Goal: Task Accomplishment & Management: Complete application form

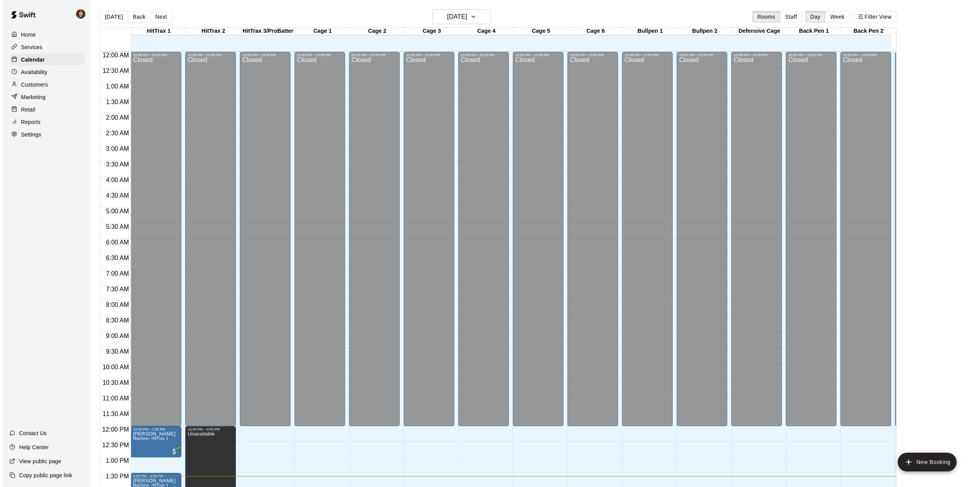
scroll to position [281, 0]
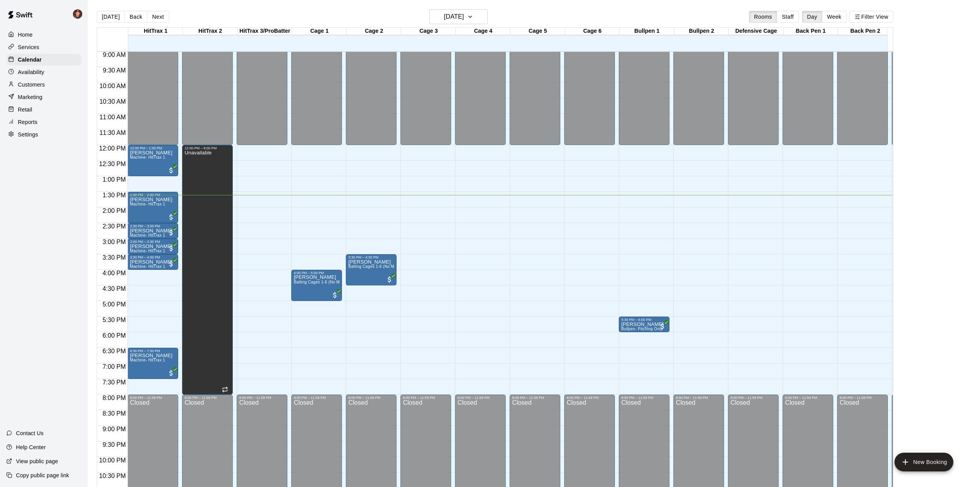
click at [92, 218] on div "[DATE] Back [DATE][DATE] Rooms Staff Day Week Filter View HitTrax 1 14 Thu HitT…" at bounding box center [495, 252] width 808 height 487
click at [25, 84] on p "Customers" at bounding box center [31, 85] width 27 height 8
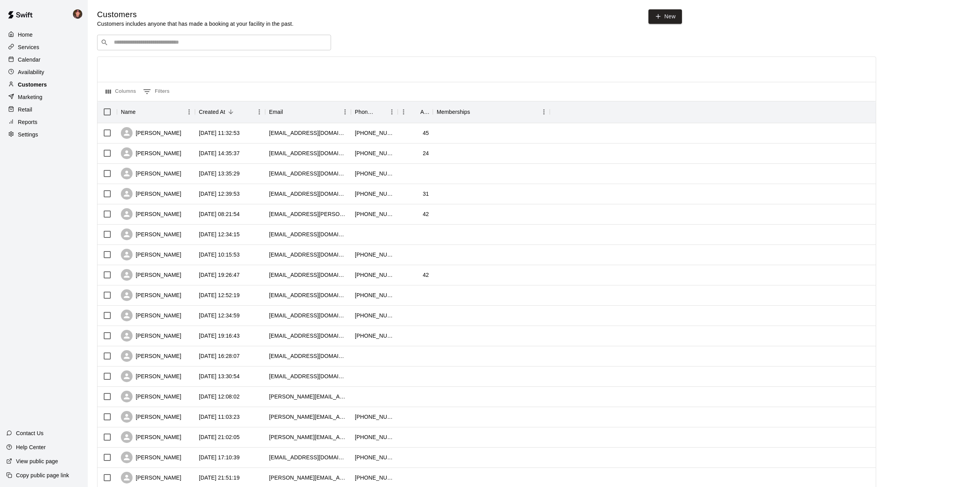
click at [27, 83] on p "Customers" at bounding box center [32, 85] width 29 height 8
click at [150, 44] on input "Search customers by name or email" at bounding box center [220, 43] width 216 height 8
type input "****"
click at [175, 62] on div "[PERSON_NAME] * [EMAIL_ADDRESS][DOMAIN_NAME]" at bounding box center [222, 62] width 206 height 17
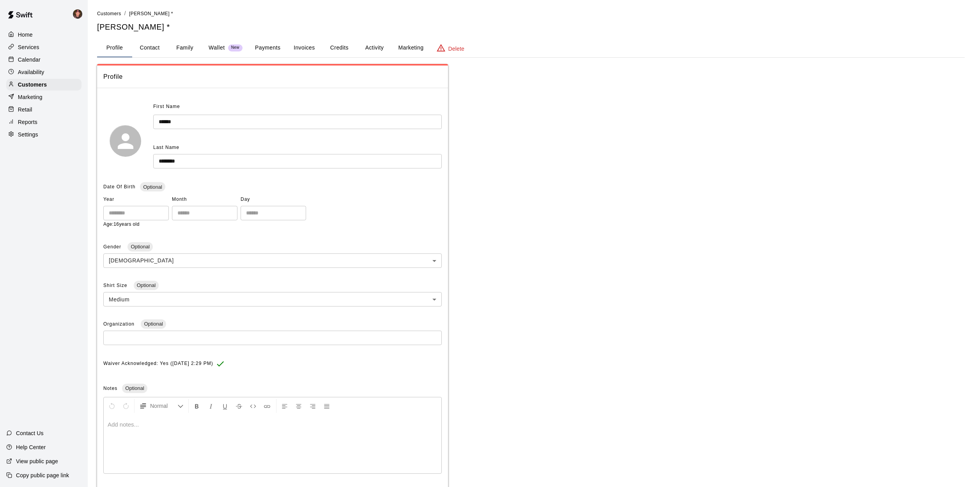
click at [266, 48] on button "Payments" at bounding box center [268, 48] width 38 height 19
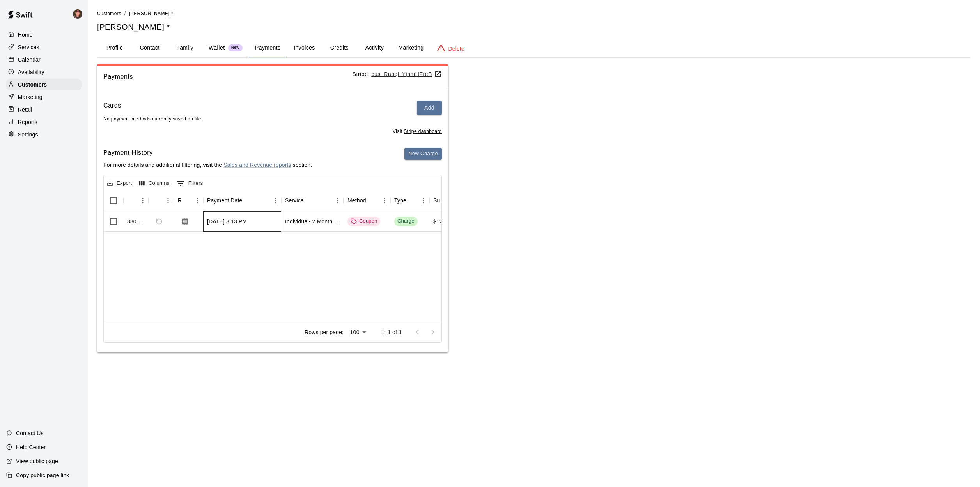
click at [207, 225] on div "[DATE] 3:13 PM" at bounding box center [242, 221] width 78 height 20
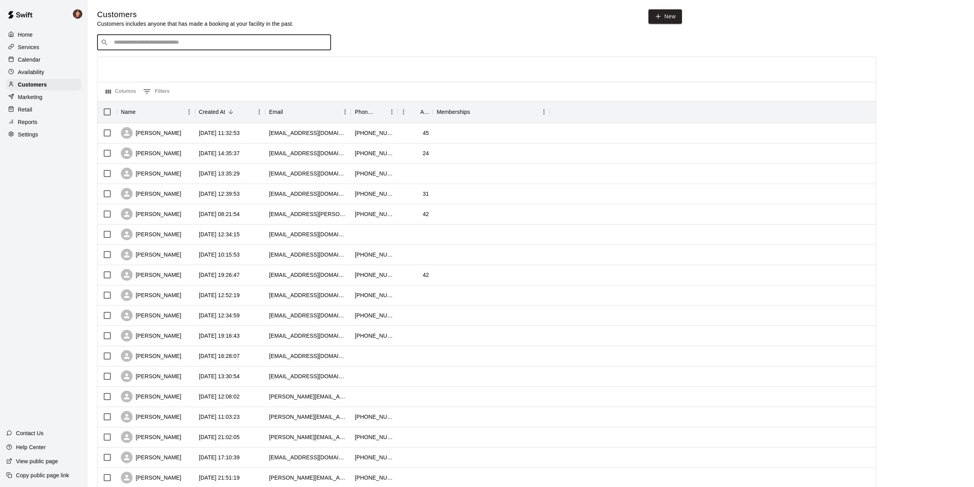
click at [165, 44] on input "Search customers by name or email" at bounding box center [220, 43] width 216 height 8
type input "****"
click at [131, 89] on span "[EMAIL_ADDRESS][DOMAIN_NAME]" at bounding box center [161, 91] width 84 height 5
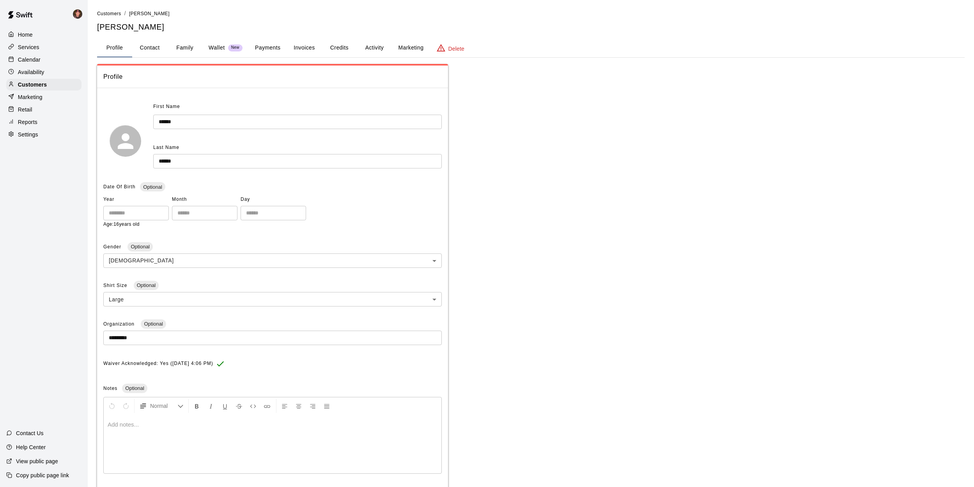
click at [273, 49] on button "Payments" at bounding box center [268, 48] width 38 height 19
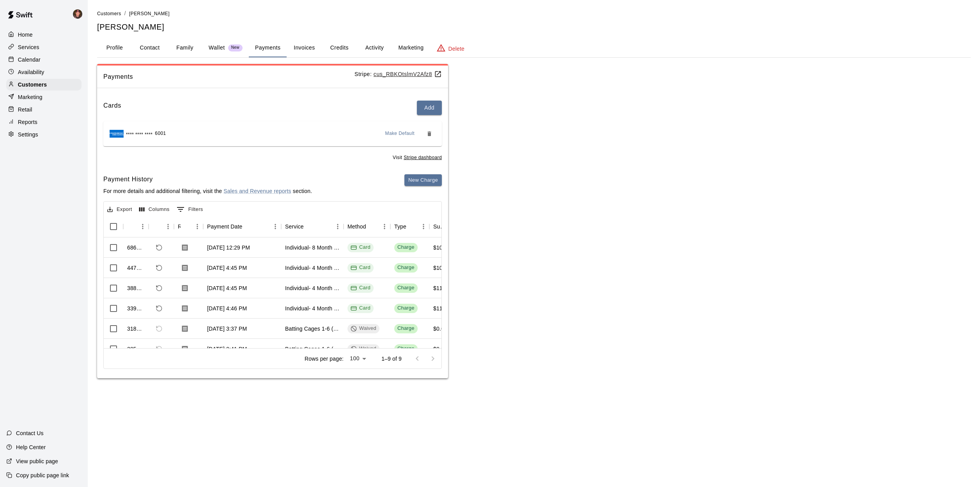
click at [305, 49] on button "Invoices" at bounding box center [304, 48] width 35 height 19
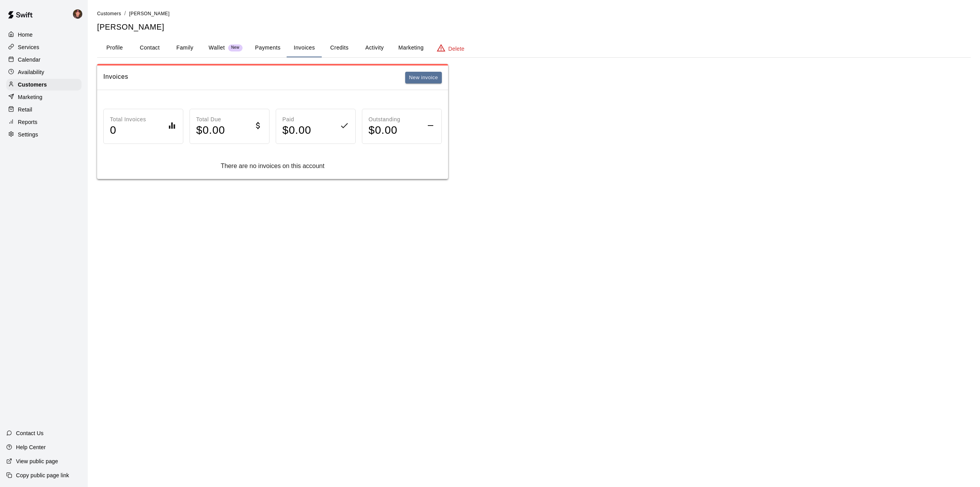
click at [267, 48] on button "Payments" at bounding box center [268, 48] width 38 height 19
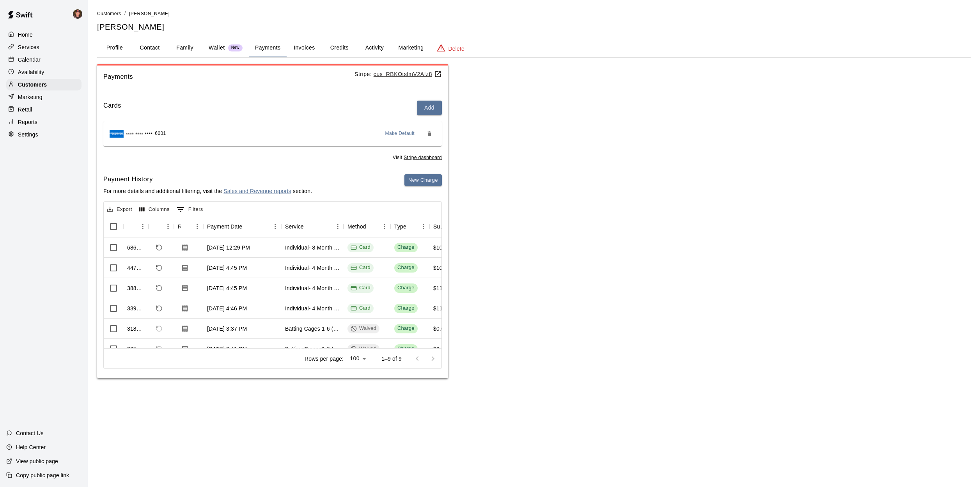
click at [378, 46] on button "Activity" at bounding box center [374, 48] width 35 height 19
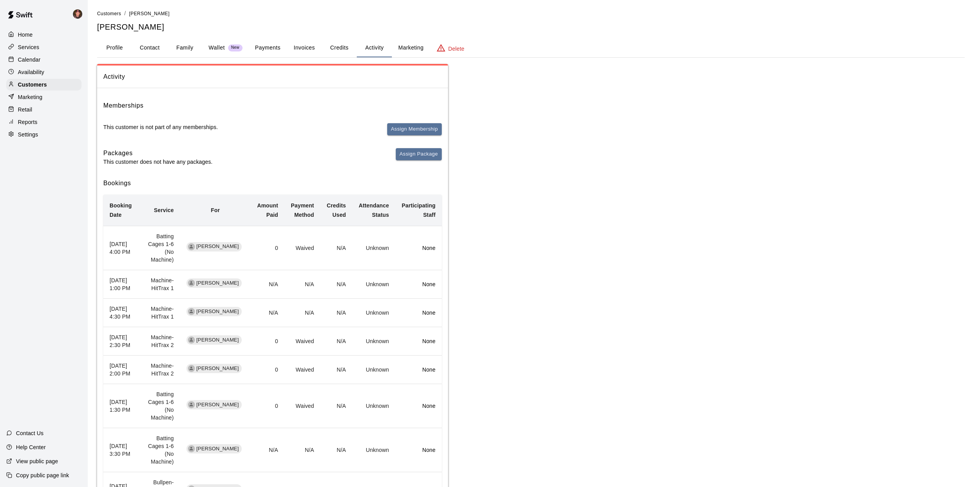
click at [264, 46] on button "Payments" at bounding box center [268, 48] width 38 height 19
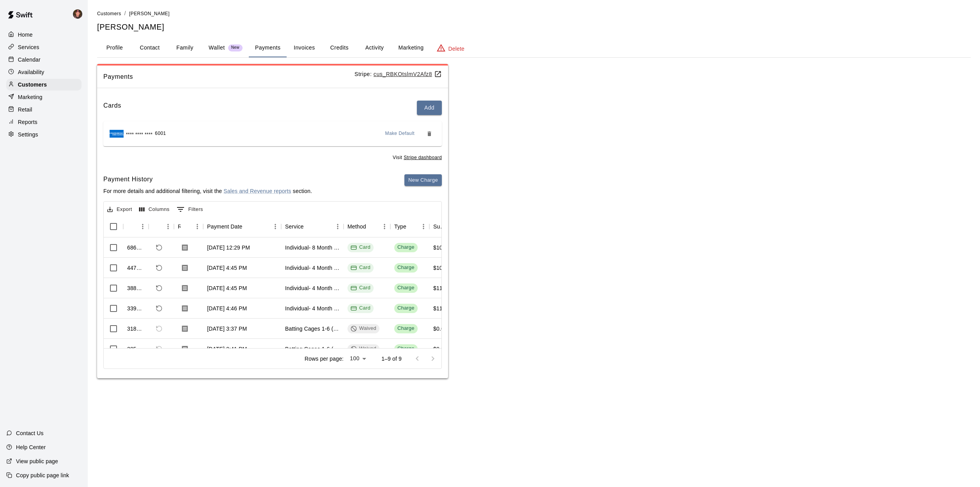
click at [374, 50] on button "Activity" at bounding box center [374, 48] width 35 height 19
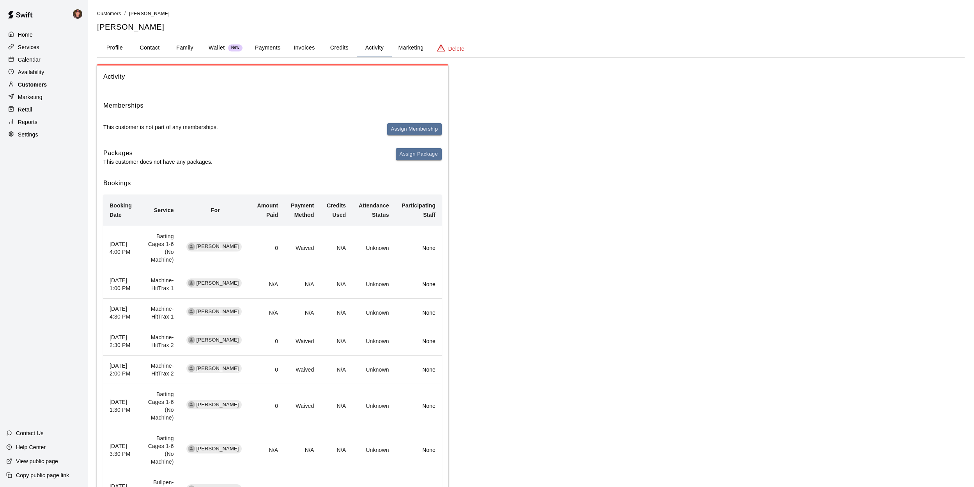
click at [30, 84] on p "Customers" at bounding box center [32, 85] width 29 height 8
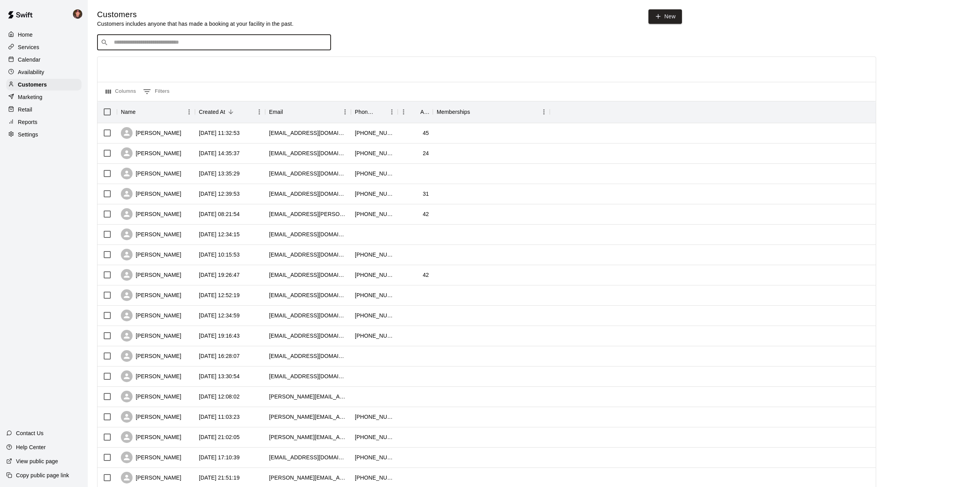
drag, startPoint x: 122, startPoint y: 43, endPoint x: 115, endPoint y: 47, distance: 8.6
click at [122, 43] on input "Search customers by name or email" at bounding box center [220, 43] width 216 height 8
click at [93, 57] on div "Customers Customers includes anyone that has made a booking at your facility in…" at bounding box center [531, 330] width 880 height 642
click at [32, 58] on p "Calendar" at bounding box center [29, 60] width 23 height 8
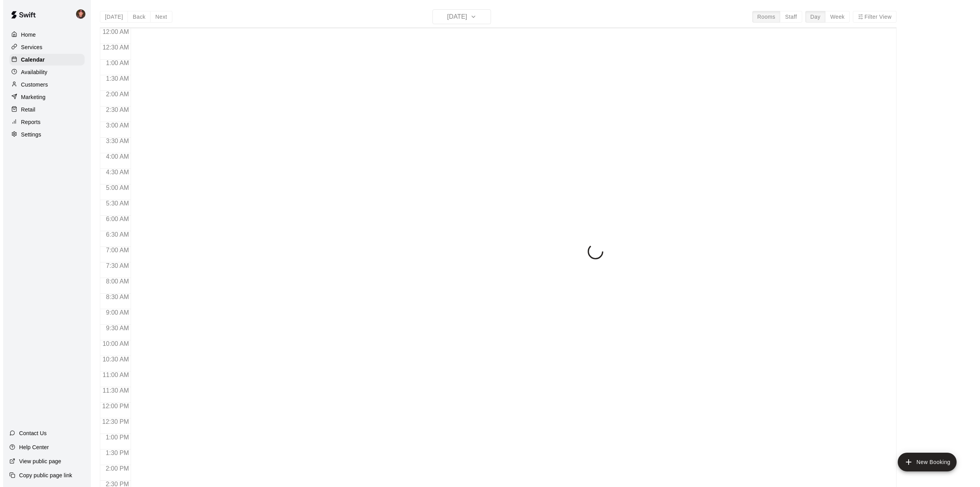
scroll to position [281, 0]
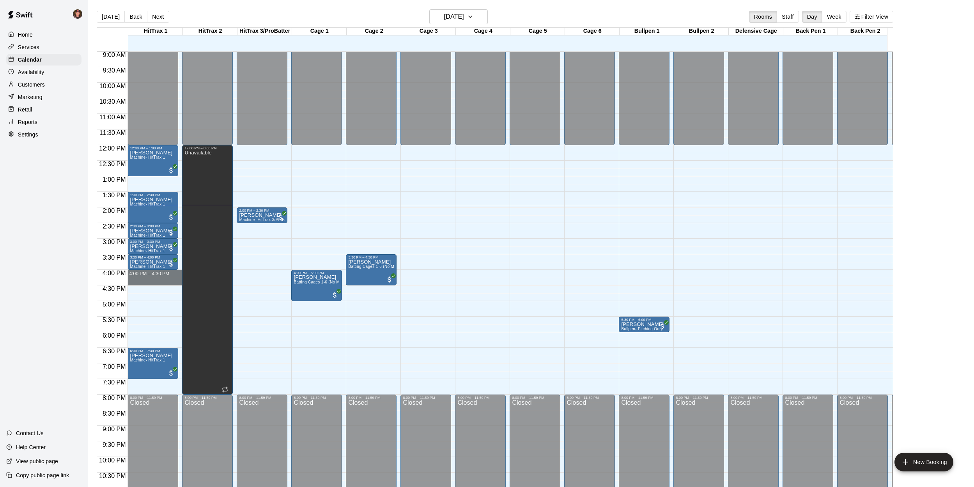
drag, startPoint x: 147, startPoint y: 273, endPoint x: 148, endPoint y: 283, distance: 10.3
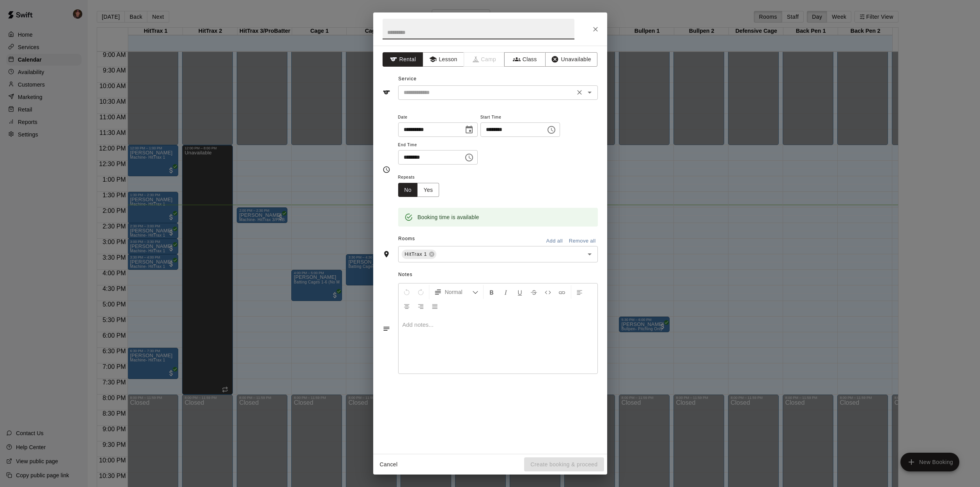
click at [416, 95] on input "text" at bounding box center [487, 93] width 172 height 10
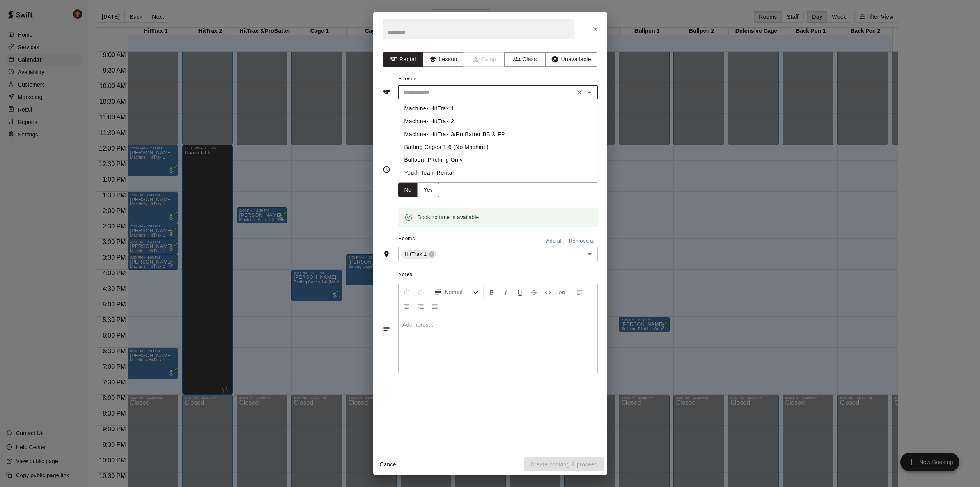
click at [429, 108] on li "Machine- HitTrax 1" at bounding box center [498, 108] width 200 height 13
type input "**********"
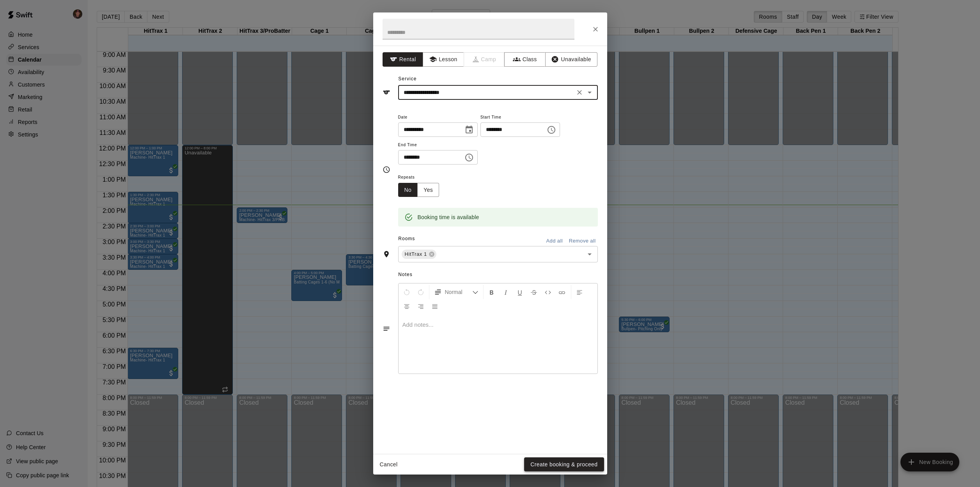
click at [553, 465] on button "Create booking & proceed" at bounding box center [564, 464] width 80 height 14
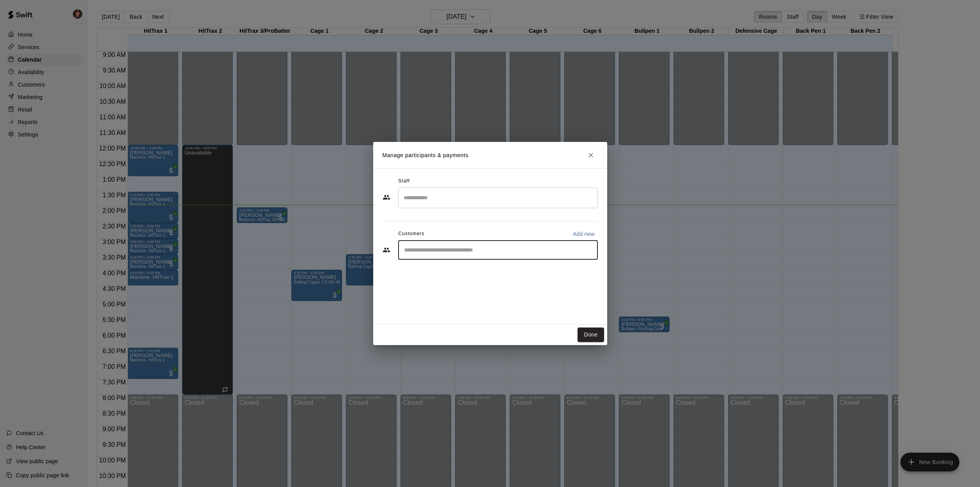
click at [418, 250] on input "Start typing to search customers..." at bounding box center [498, 250] width 193 height 8
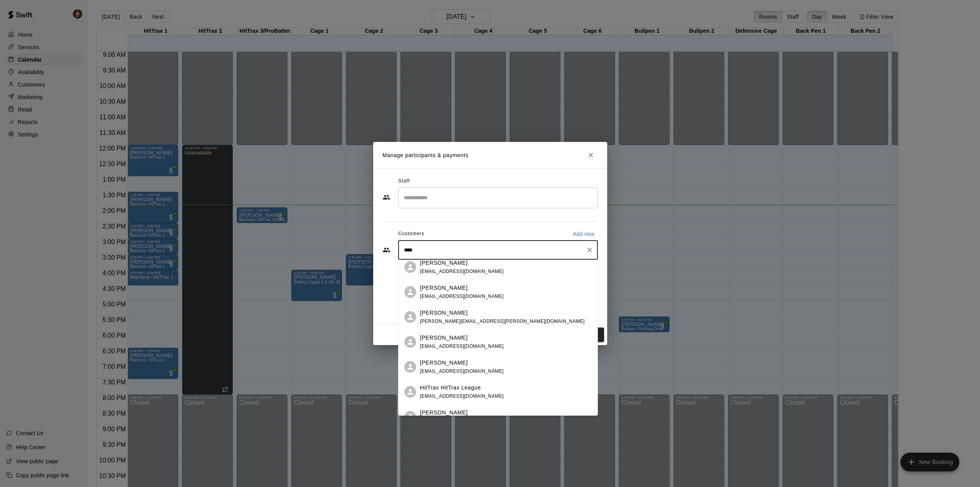
scroll to position [0, 0]
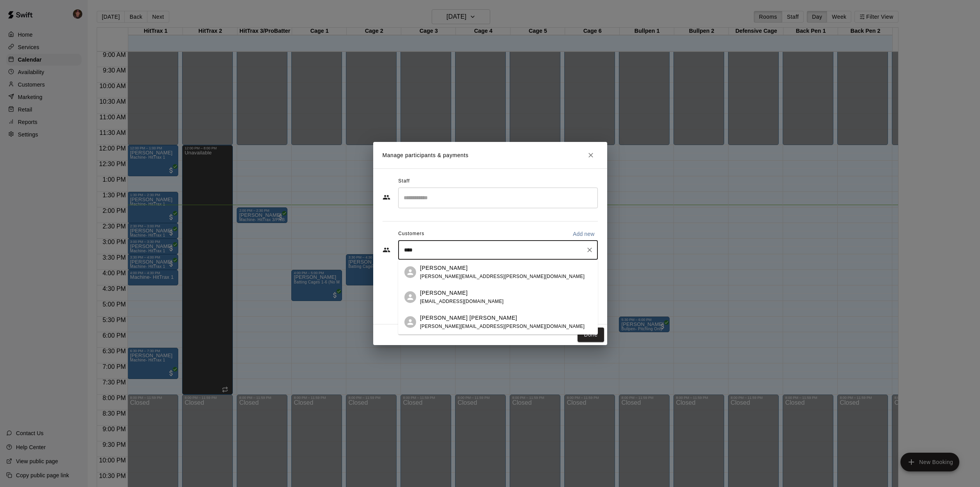
click at [409, 250] on input "****" at bounding box center [492, 250] width 181 height 8
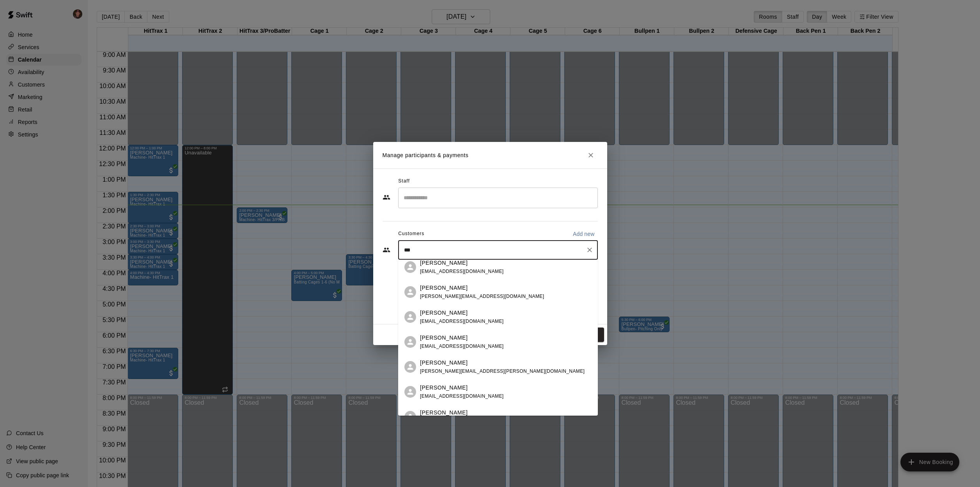
scroll to position [220, 0]
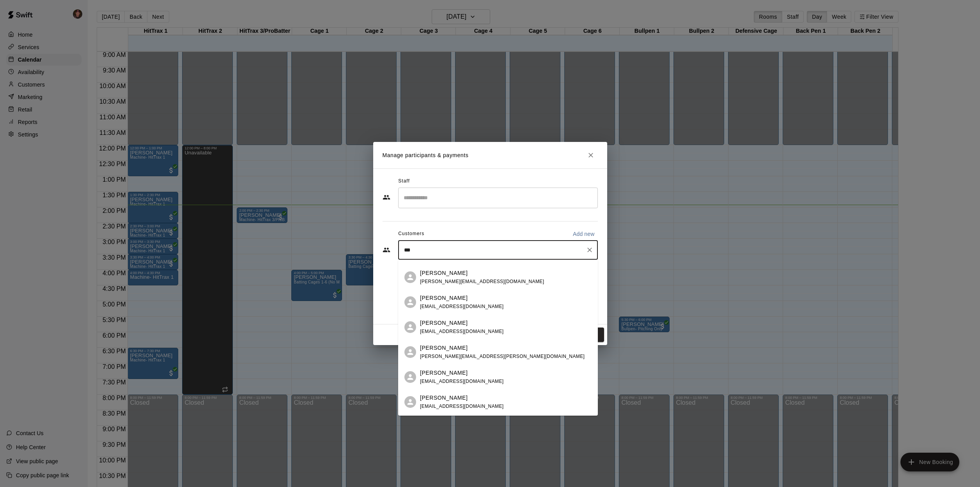
drag, startPoint x: 423, startPoint y: 252, endPoint x: 388, endPoint y: 249, distance: 34.8
click at [385, 249] on div "*** ​" at bounding box center [490, 249] width 215 height 19
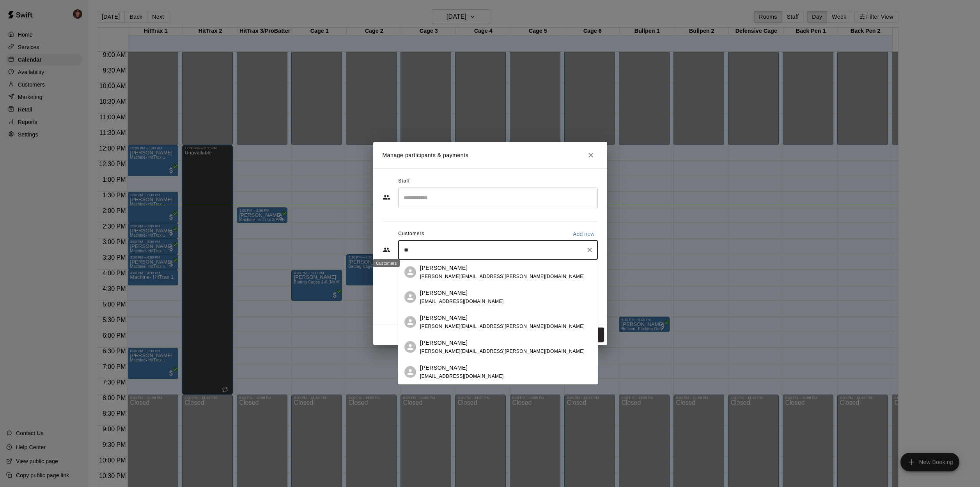
type input "***"
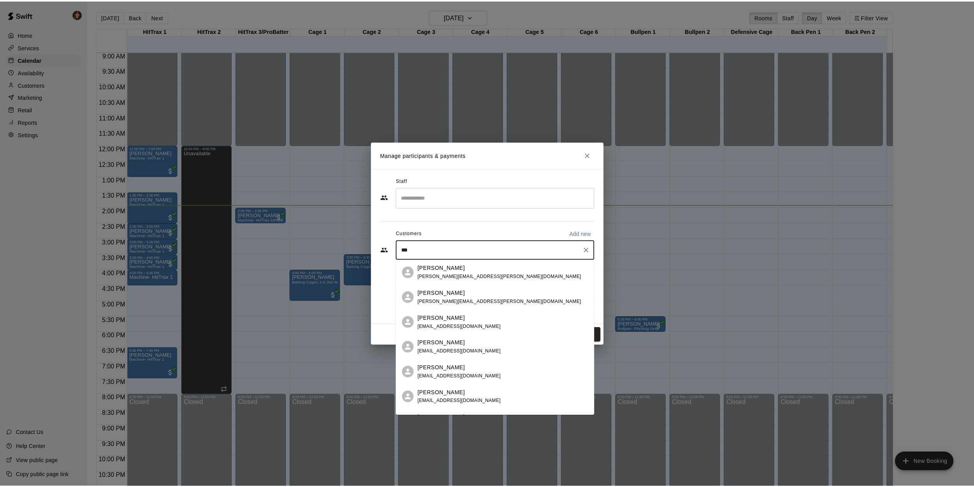
scroll to position [561, 0]
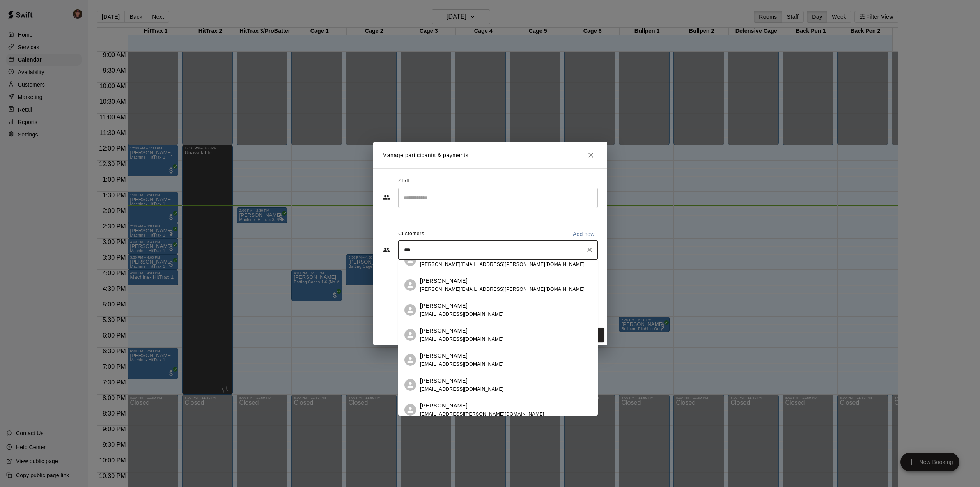
click at [432, 383] on p "[PERSON_NAME]" at bounding box center [444, 381] width 48 height 8
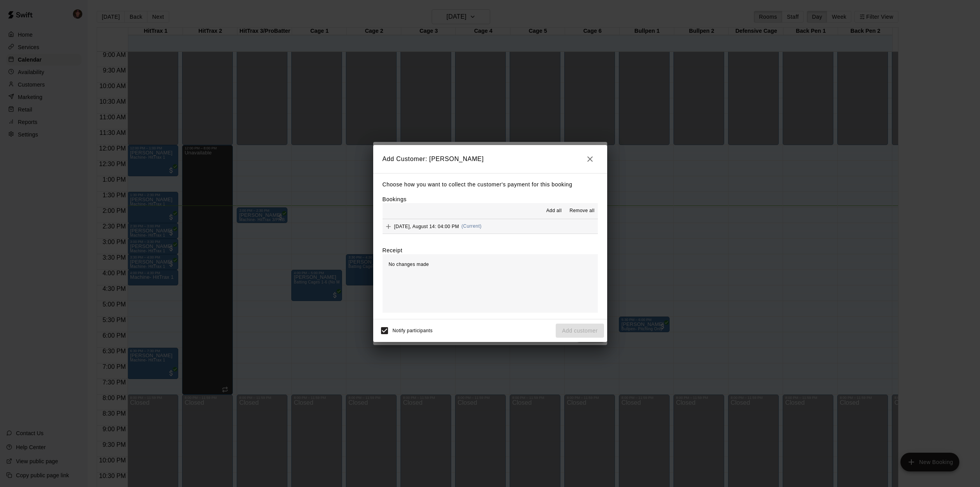
click at [540, 226] on button "[DATE], August 14: 04:00 PM (Current)" at bounding box center [490, 226] width 215 height 14
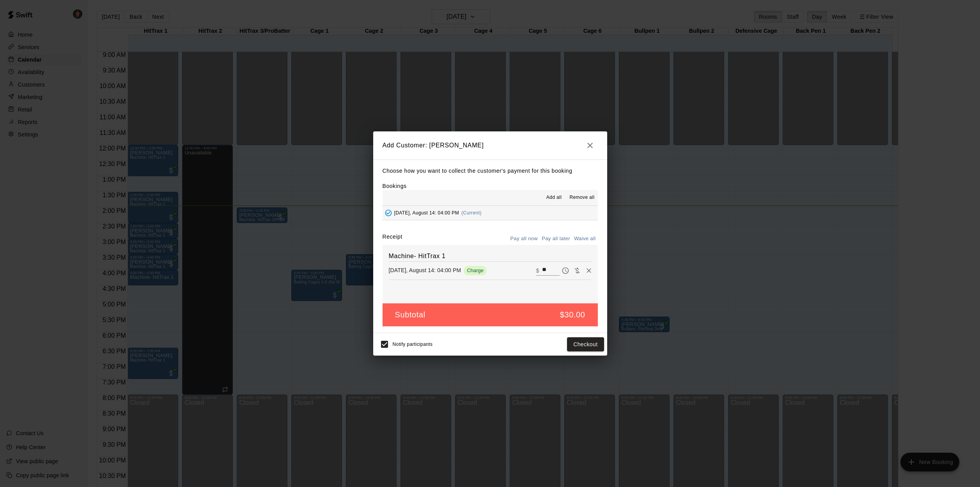
click at [556, 238] on button "Pay all later" at bounding box center [556, 239] width 32 height 12
click at [574, 344] on button "Add customer" at bounding box center [580, 344] width 48 height 14
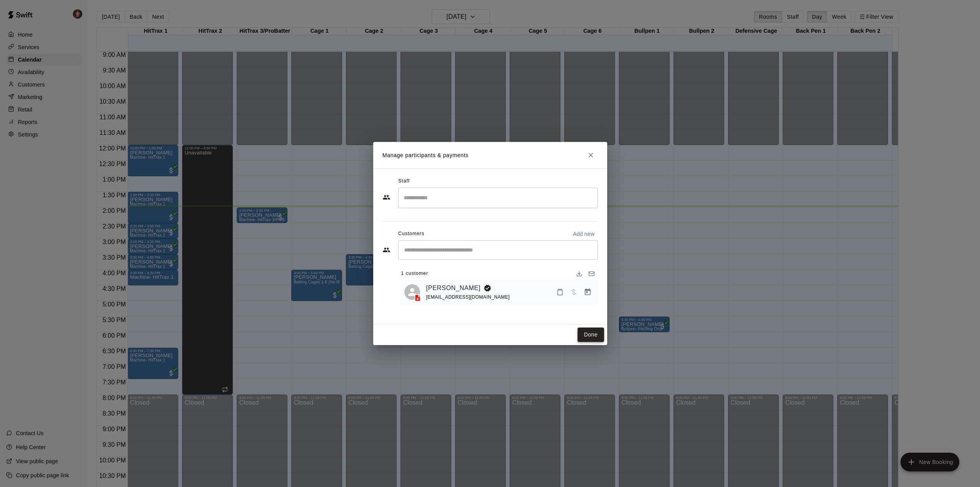
click at [594, 334] on button "Done" at bounding box center [591, 335] width 26 height 14
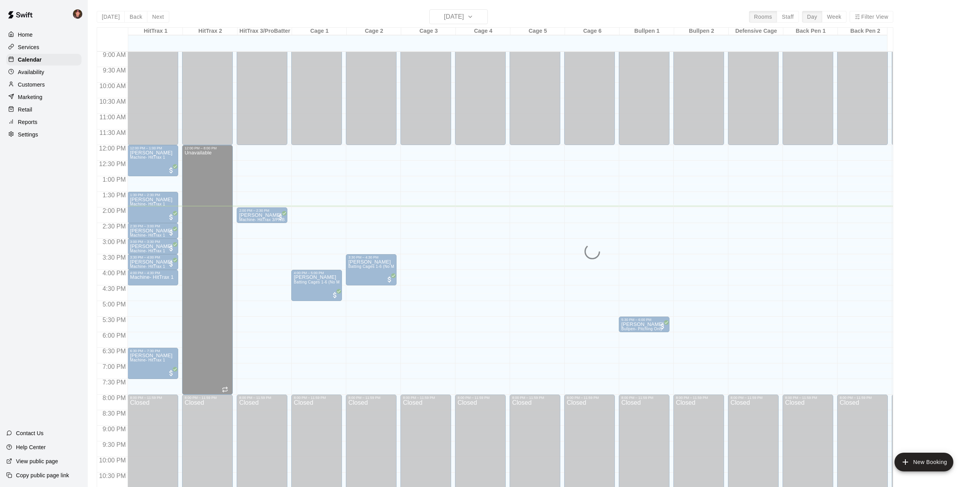
click at [91, 233] on div "[DATE] Back [DATE][DATE] Rooms Staff Day Week Filter View HitTrax 1 14 Thu HitT…" at bounding box center [495, 252] width 808 height 487
